Goal: Ask a question

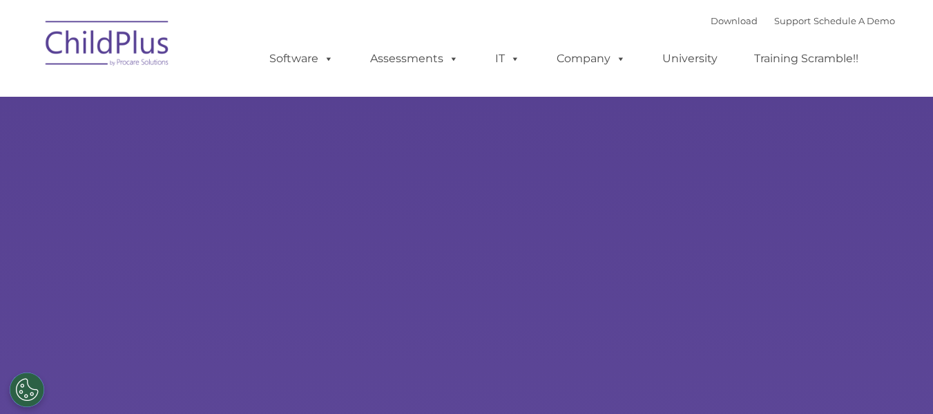
select select "MEDIUM"
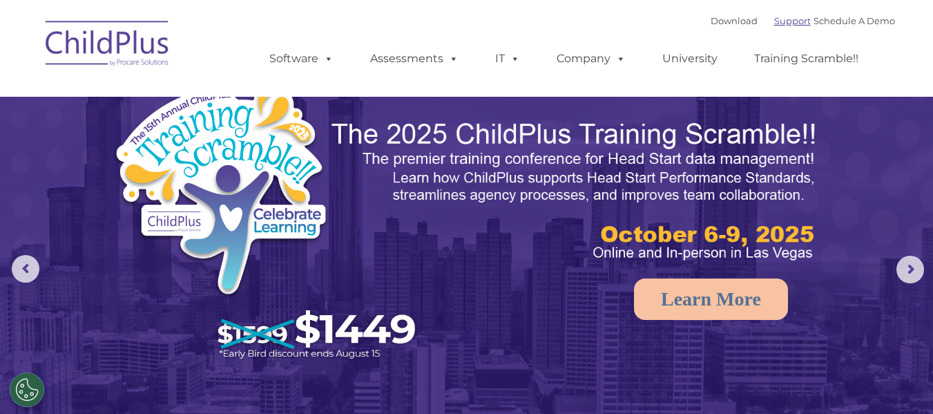
click at [778, 17] on link "Support" at bounding box center [792, 20] width 37 height 11
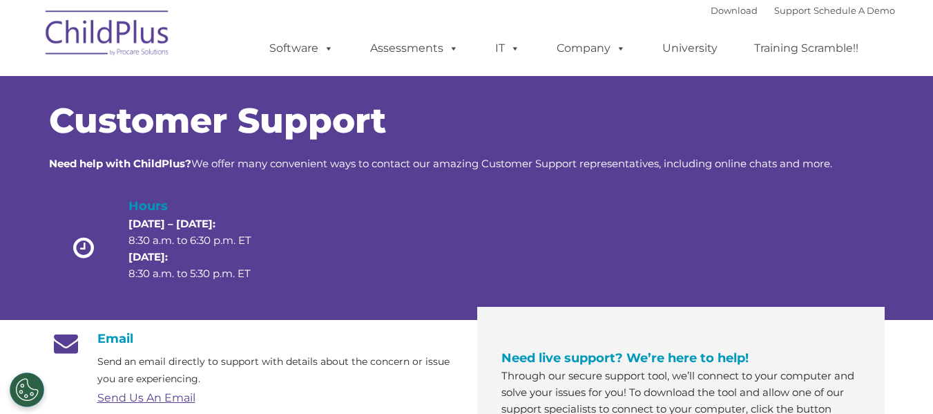
click at [568, 367] on h4 "Need live support? We’re here to help!" at bounding box center [680, 357] width 359 height 19
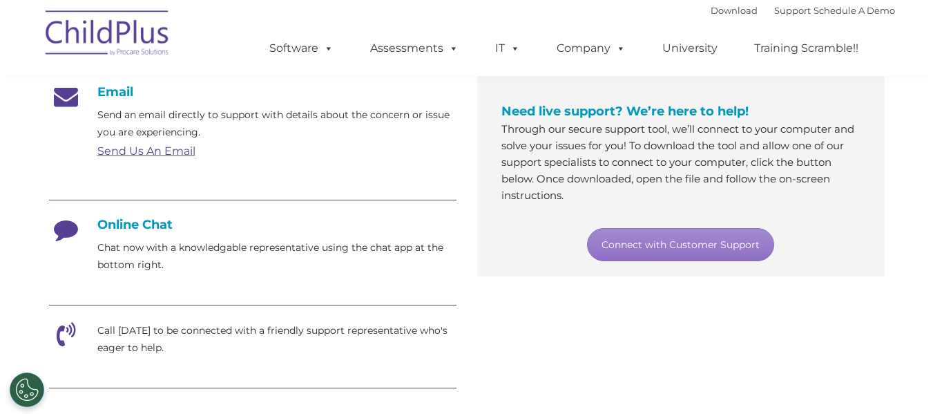
scroll to position [294, 0]
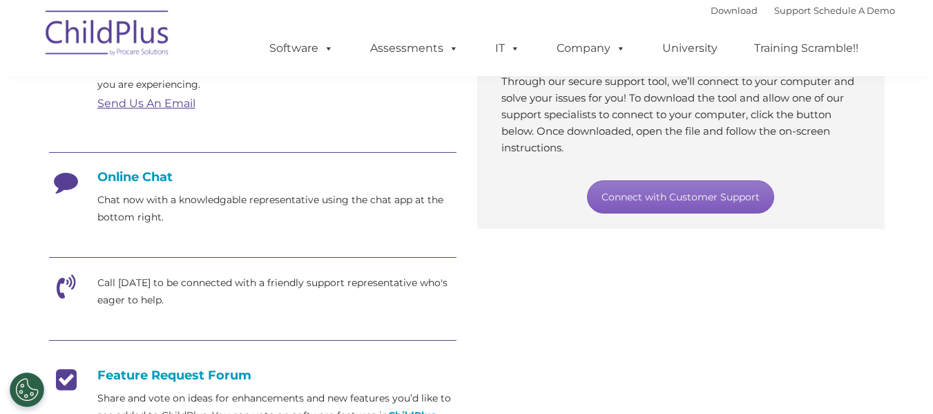
drag, startPoint x: 691, startPoint y: 193, endPoint x: 644, endPoint y: 191, distance: 47.0
click at [691, 193] on link "Connect with Customer Support" at bounding box center [680, 196] width 187 height 33
click at [723, 191] on link "Connect with Customer Support" at bounding box center [680, 196] width 187 height 33
click at [662, 200] on link "Connect with Customer Support" at bounding box center [680, 196] width 187 height 33
click at [907, 44] on nav "Download Support | Schedule A Demo  MENU MENU Software ChildPlus: The original…" at bounding box center [466, 38] width 933 height 76
